Goal: Check status: Check status

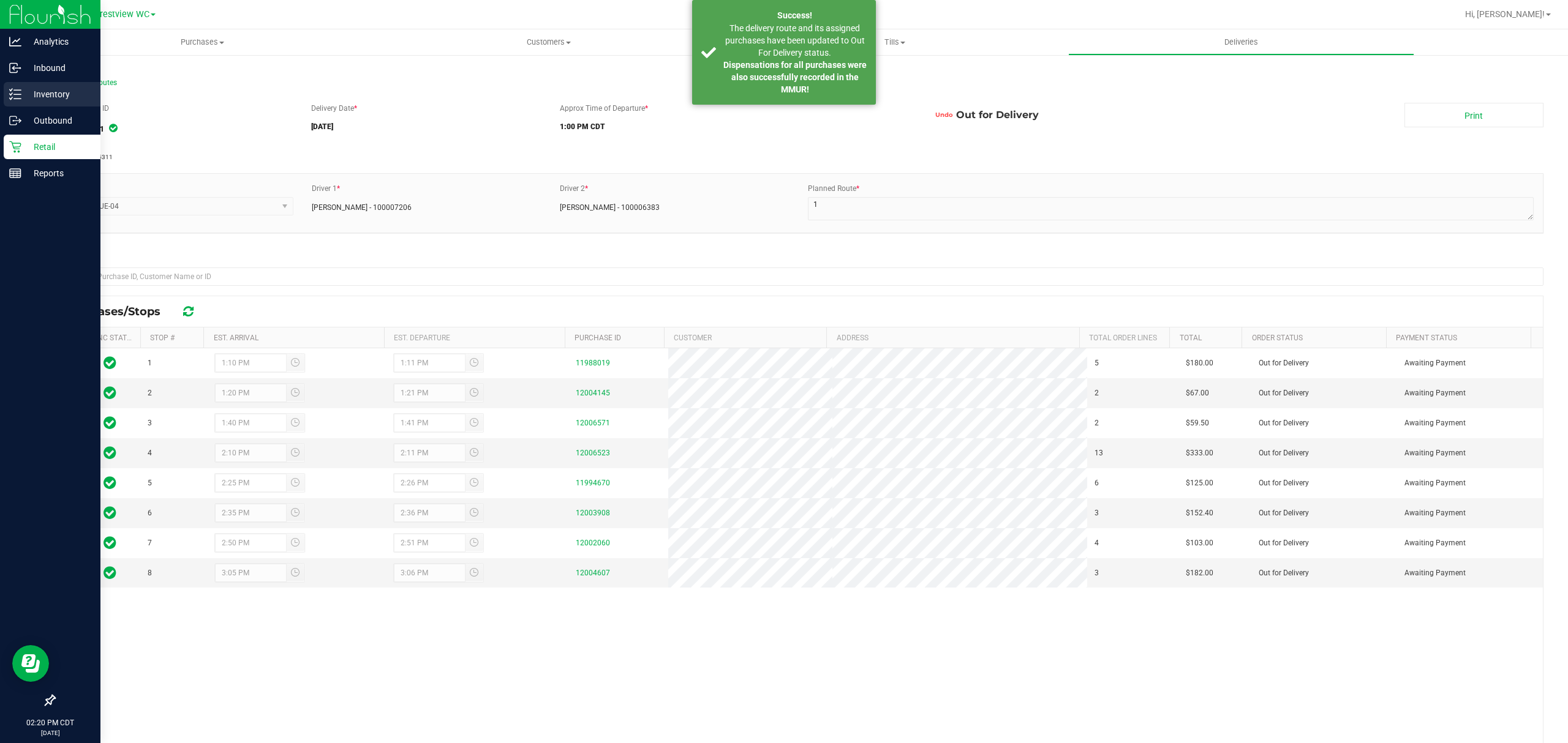
click at [10, 95] on icon at bounding box center [11, 94] width 3 height 2
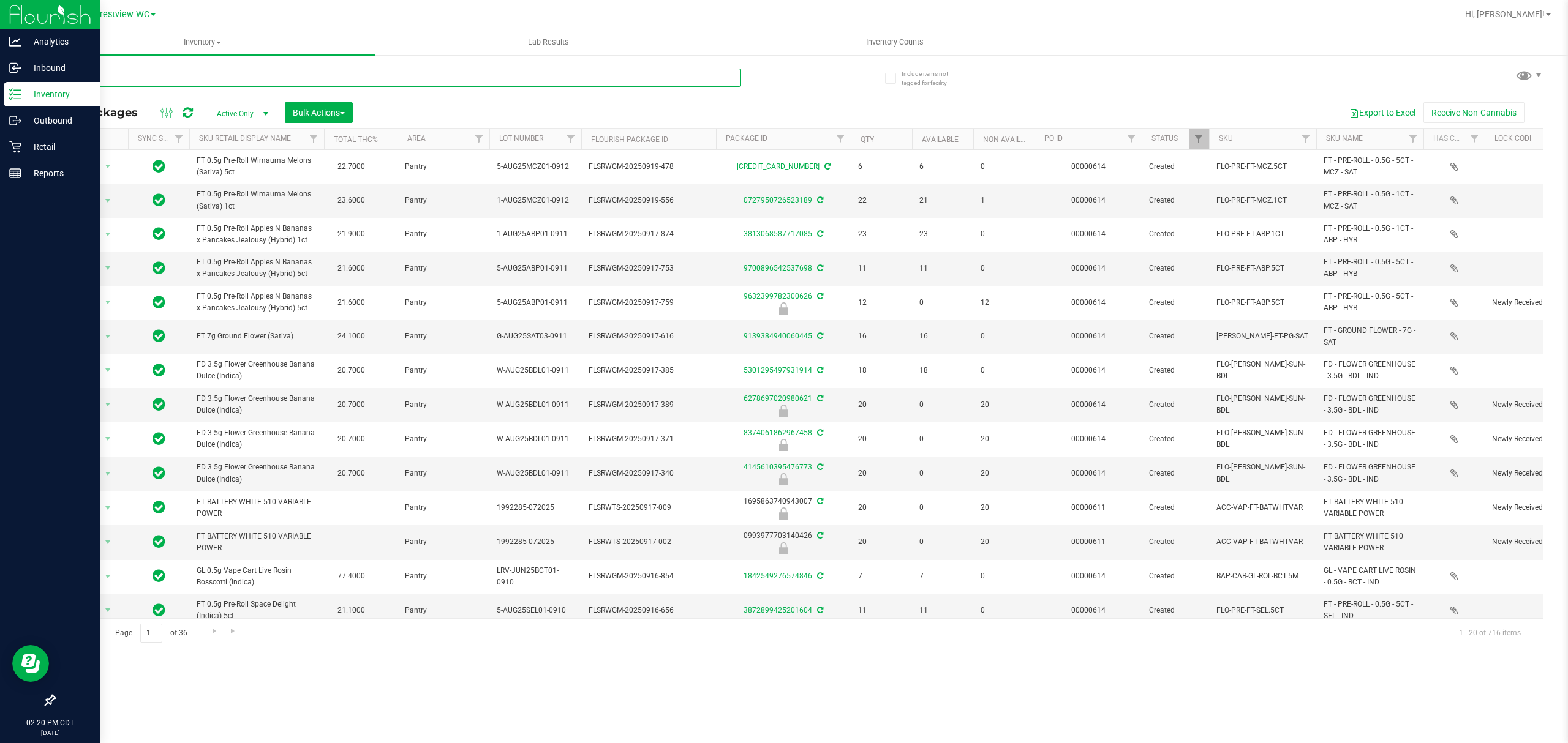
click at [212, 75] on input "text" at bounding box center [397, 78] width 687 height 19
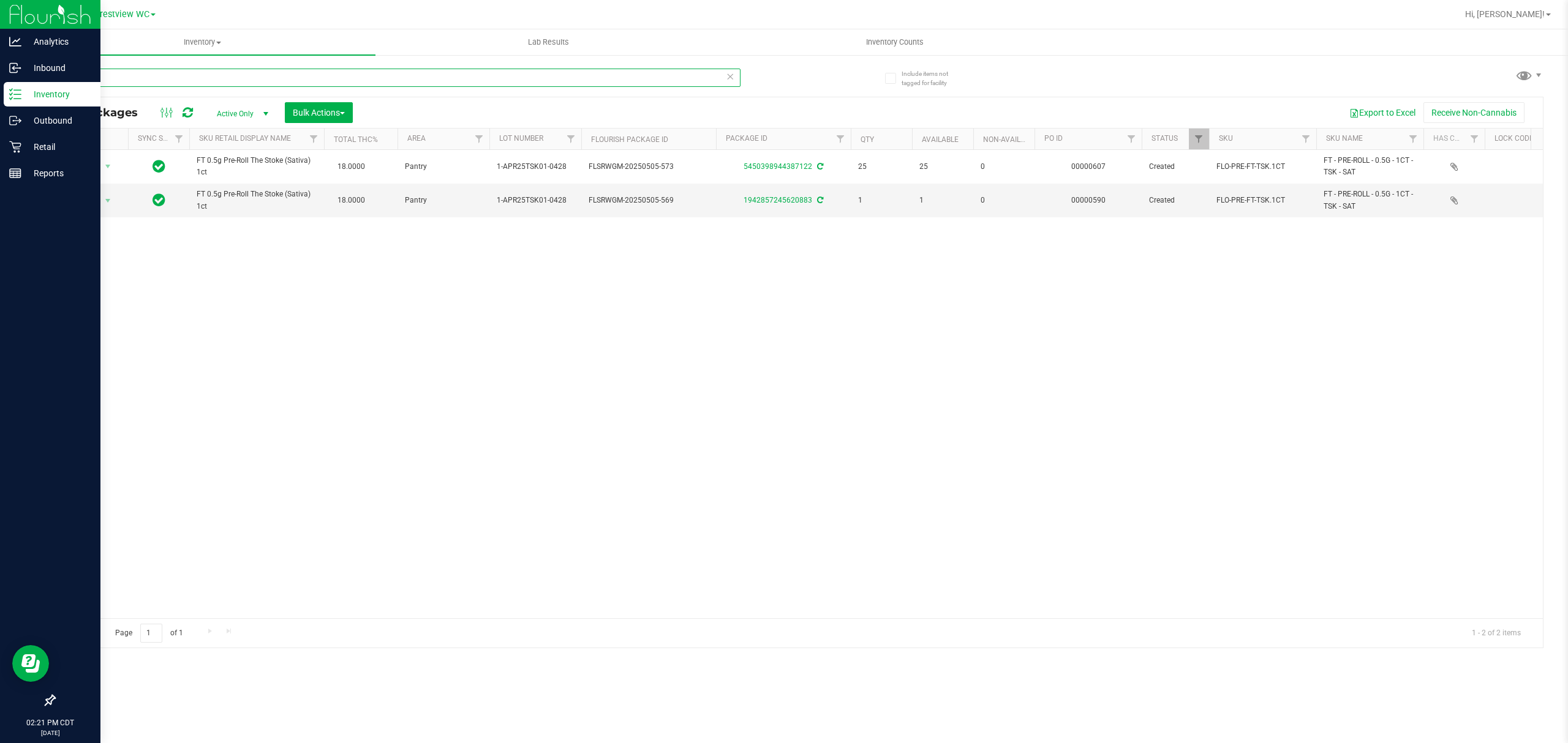
type input "tsk"
click at [730, 74] on icon at bounding box center [730, 76] width 8 height 15
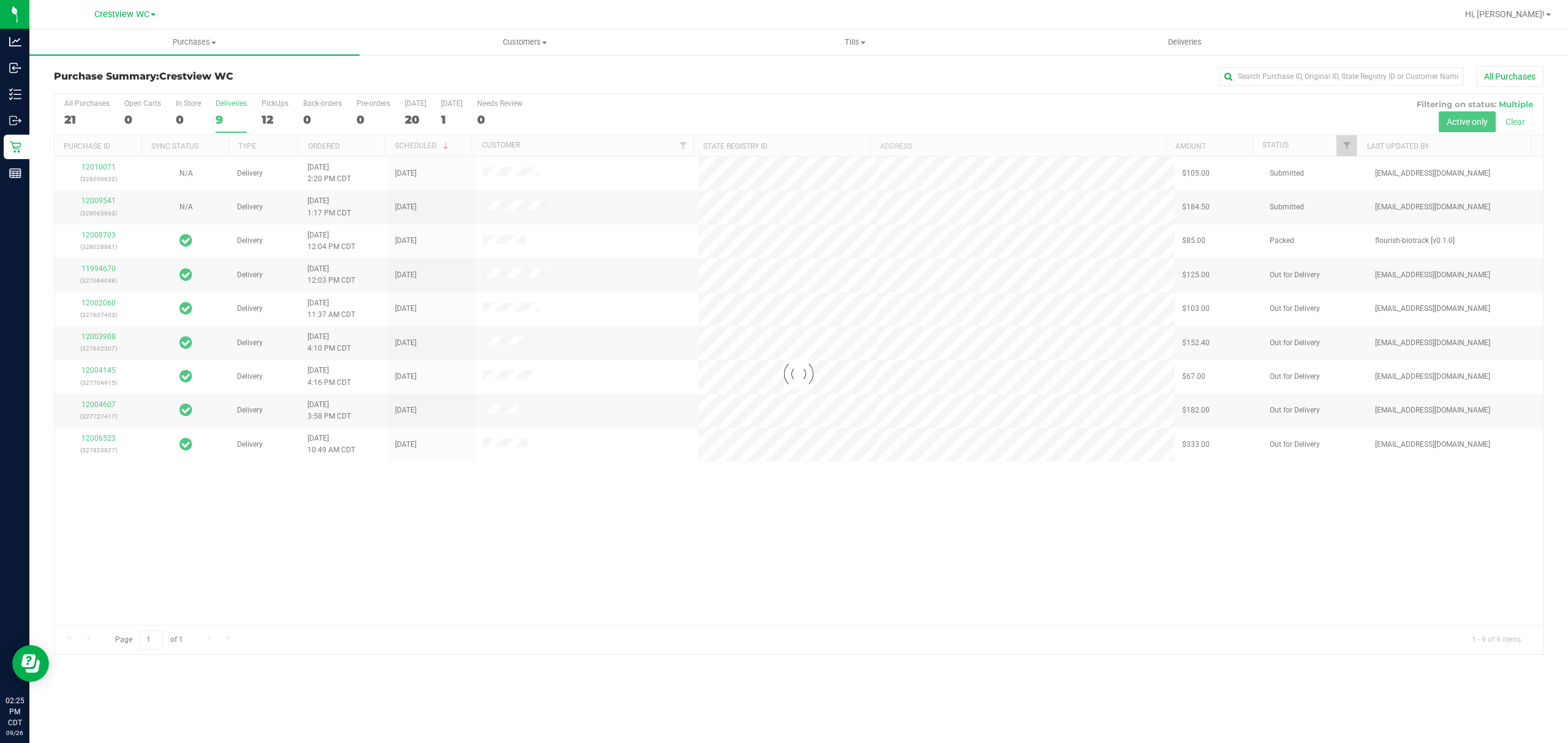
drag, startPoint x: 435, startPoint y: 207, endPoint x: 413, endPoint y: 210, distance: 22.2
click at [413, 210] on div at bounding box center [799, 374] width 1488 height 560
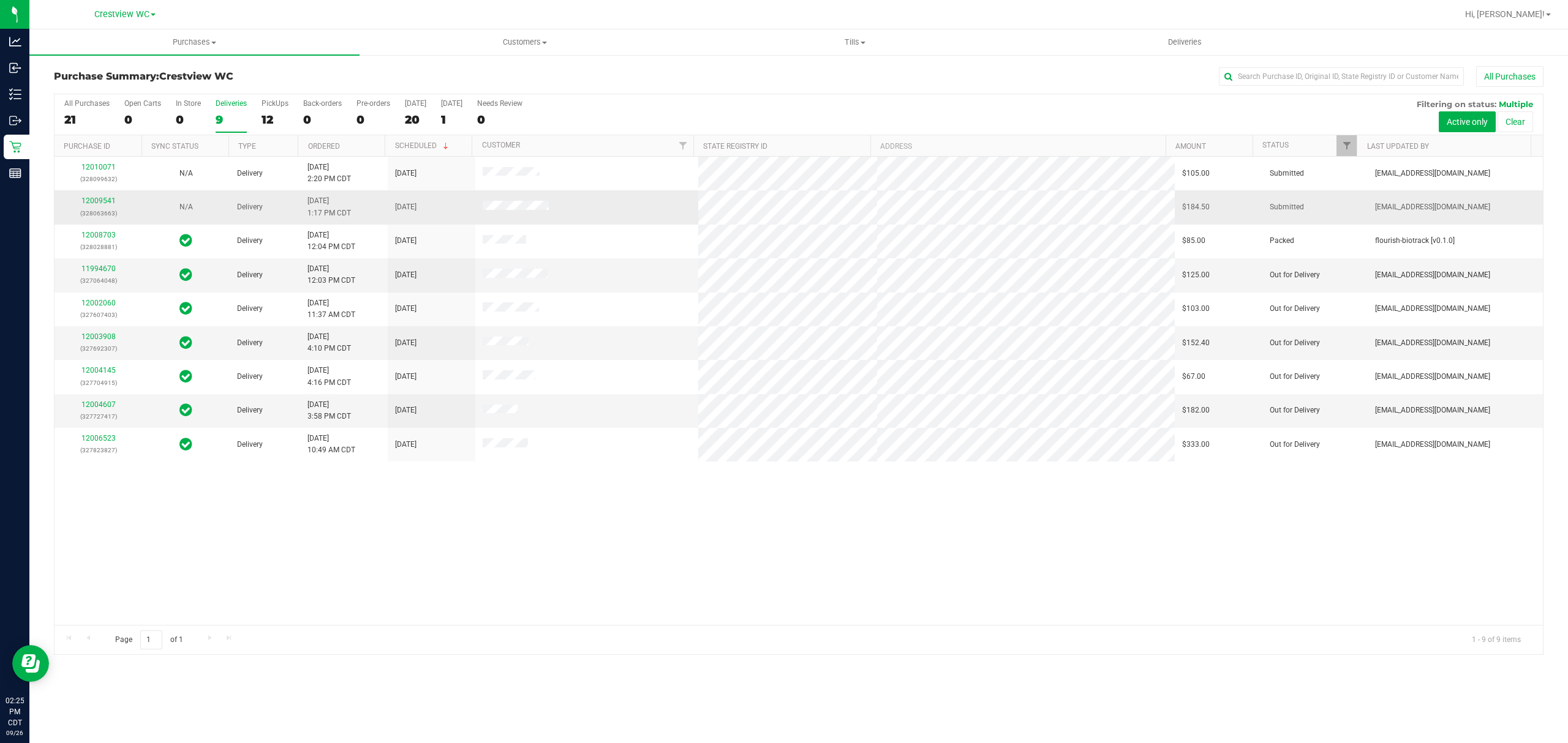
drag, startPoint x: 396, startPoint y: 208, endPoint x: 442, endPoint y: 204, distance: 46.2
click at [442, 204] on td "[DATE]" at bounding box center [431, 207] width 88 height 33
click at [435, 210] on td "[DATE]" at bounding box center [431, 207] width 88 height 33
drag, startPoint x: 435, startPoint y: 210, endPoint x: 381, endPoint y: 216, distance: 54.3
click at [381, 216] on tr "12009541 (328063663) N/A Delivery [DATE] 1:17 PM CDT 9/27/2025 $184.50 Submitte…" at bounding box center [799, 207] width 1488 height 33
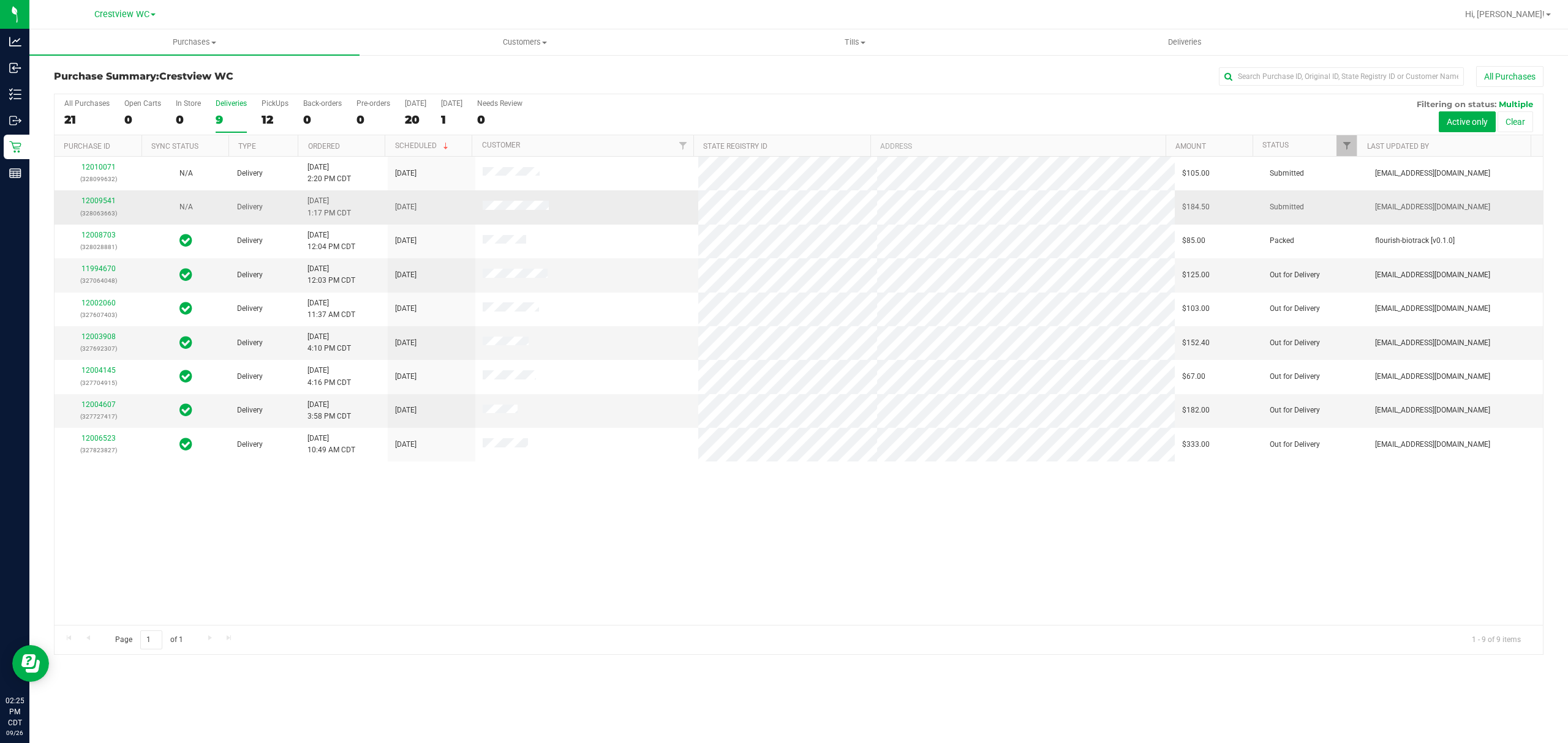
click at [382, 216] on td "[DATE] 1:17 PM CDT" at bounding box center [344, 207] width 88 height 33
drag, startPoint x: 346, startPoint y: 214, endPoint x: 309, endPoint y: 216, distance: 37.1
click at [304, 217] on td "[DATE] 1:17 PM CDT" at bounding box center [344, 207] width 88 height 33
drag, startPoint x: 384, startPoint y: 206, endPoint x: 431, endPoint y: 208, distance: 47.0
click at [431, 208] on tr "12009541 (328063663) N/A Delivery [DATE] 1:17 PM CDT 9/27/2025 $184.50 Submitte…" at bounding box center [799, 207] width 1488 height 33
